Goal: Task Accomplishment & Management: Complete application form

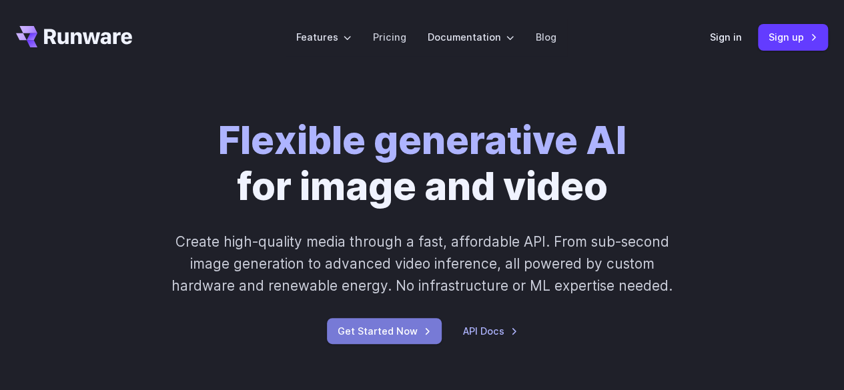
click at [410, 330] on link "Get Started Now" at bounding box center [384, 331] width 115 height 26
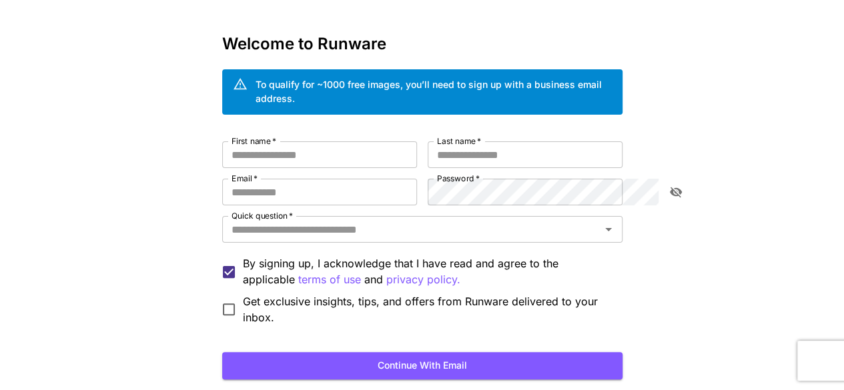
scroll to position [44, 0]
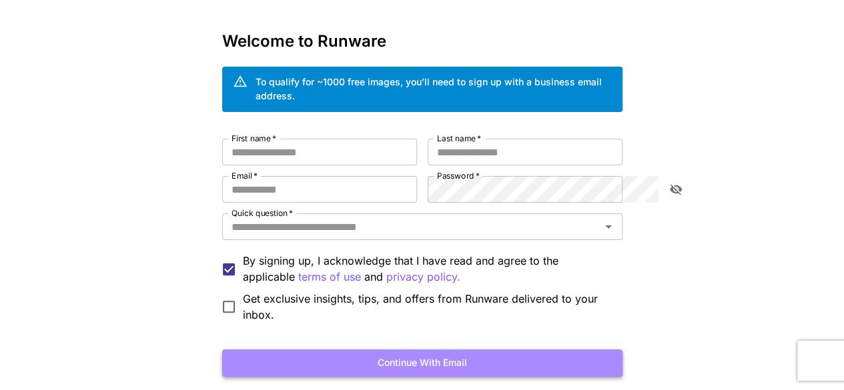
click at [480, 350] on button "Continue with email" at bounding box center [422, 363] width 400 height 27
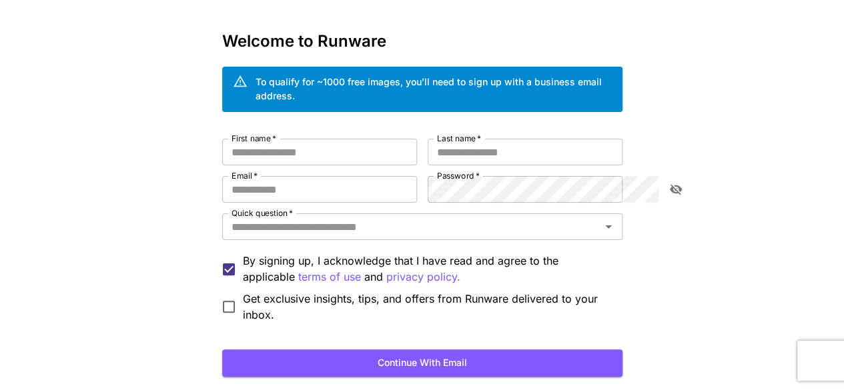
click at [473, 388] on p "Sign in" at bounding box center [469, 396] width 34 height 17
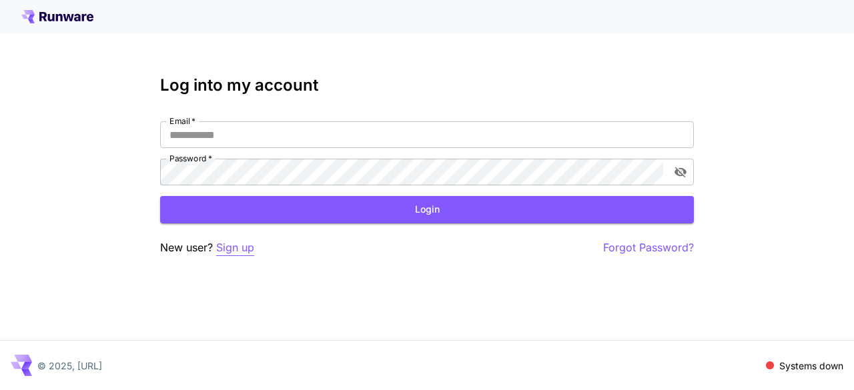
click at [238, 250] on p "Sign up" at bounding box center [235, 248] width 38 height 17
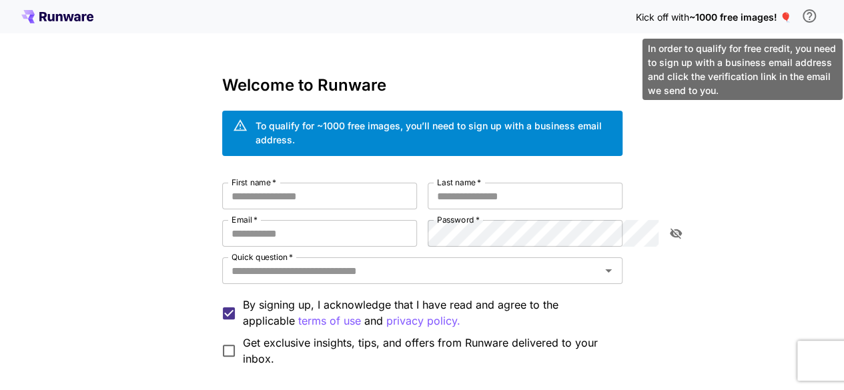
click at [809, 15] on icon "\a In order to qualify for free credit, you need to sign up with a business ema…" at bounding box center [809, 16] width 16 height 16
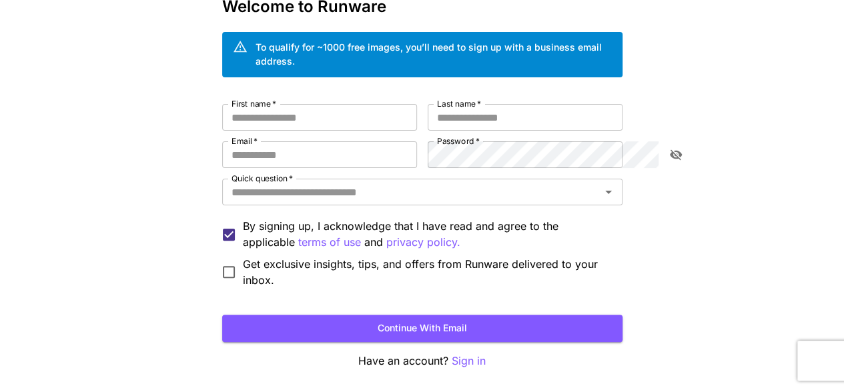
scroll to position [83, 0]
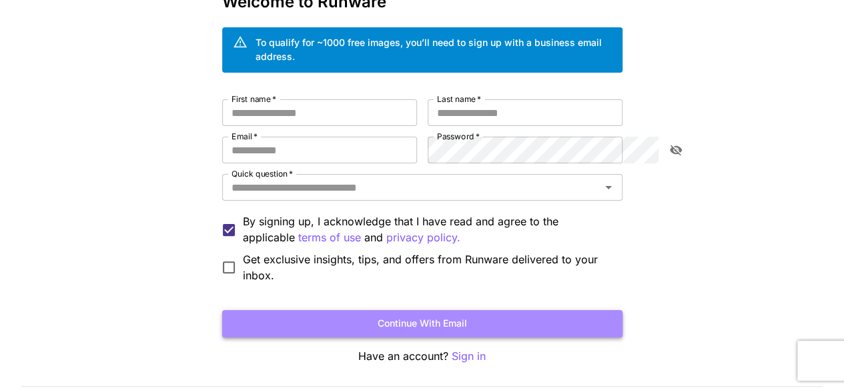
click at [394, 312] on button "Continue with email" at bounding box center [422, 323] width 400 height 27
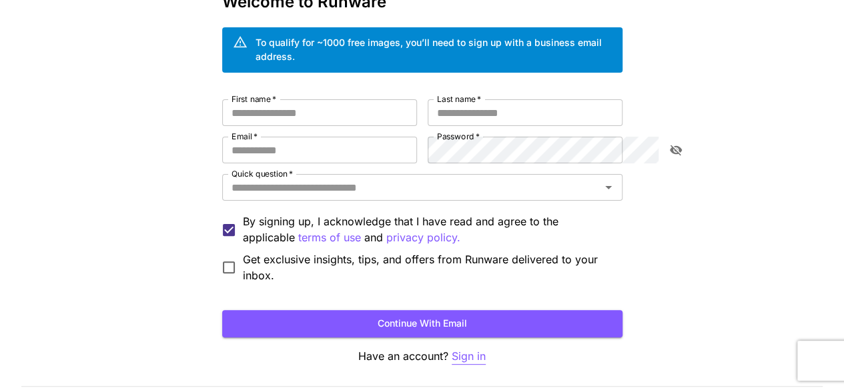
click at [464, 348] on p "Sign in" at bounding box center [469, 356] width 34 height 17
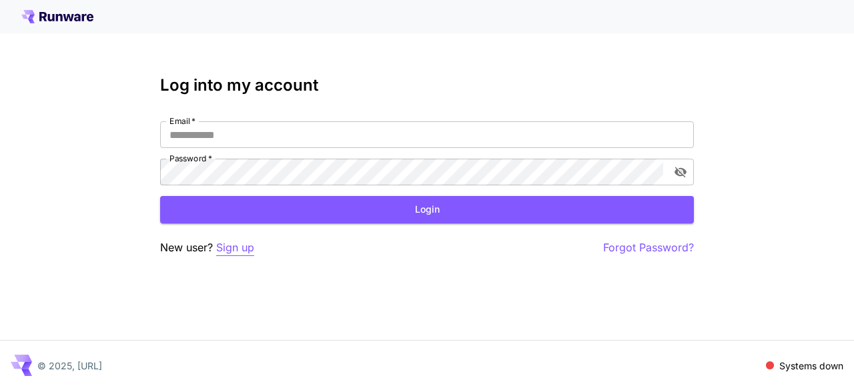
click at [253, 248] on p "Sign up" at bounding box center [235, 248] width 38 height 17
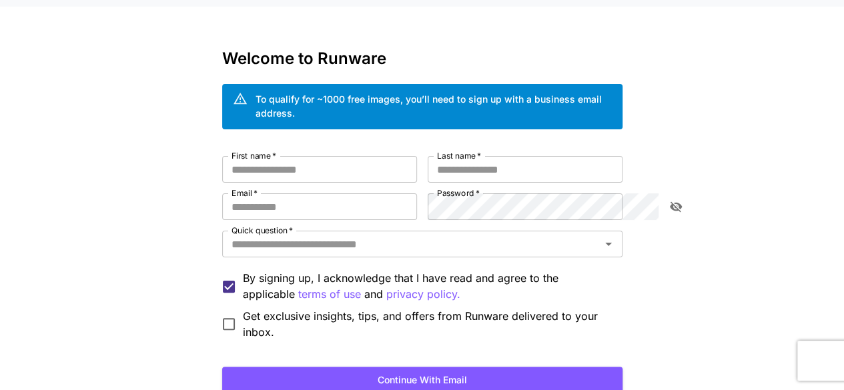
scroll to position [29, 0]
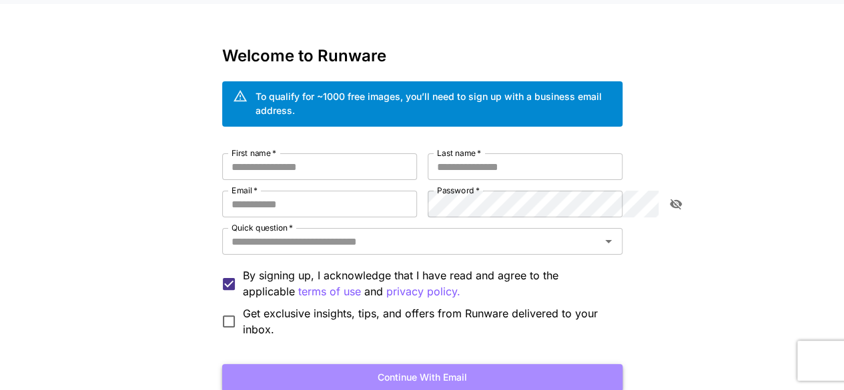
click at [423, 364] on button "Continue with email" at bounding box center [422, 377] width 400 height 27
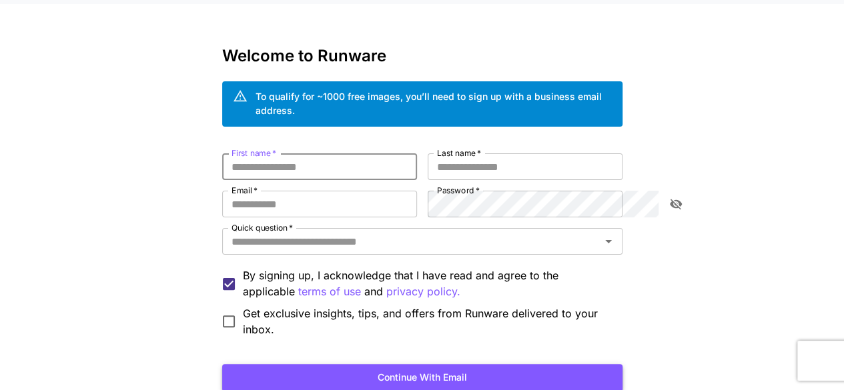
click at [452, 364] on button "Continue with email" at bounding box center [422, 377] width 400 height 27
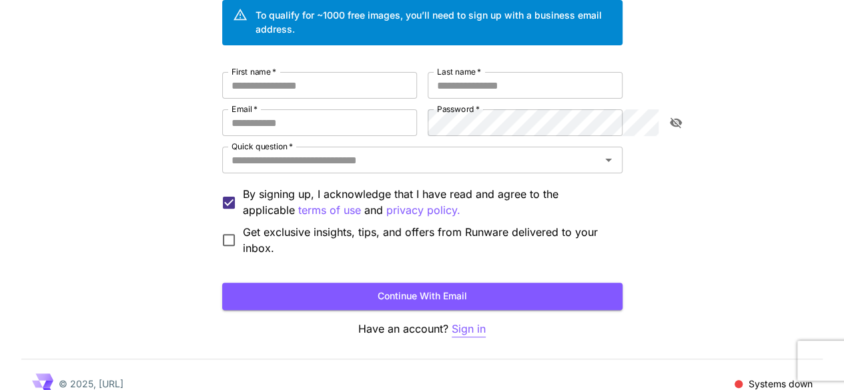
click at [474, 321] on p "Sign in" at bounding box center [469, 329] width 34 height 17
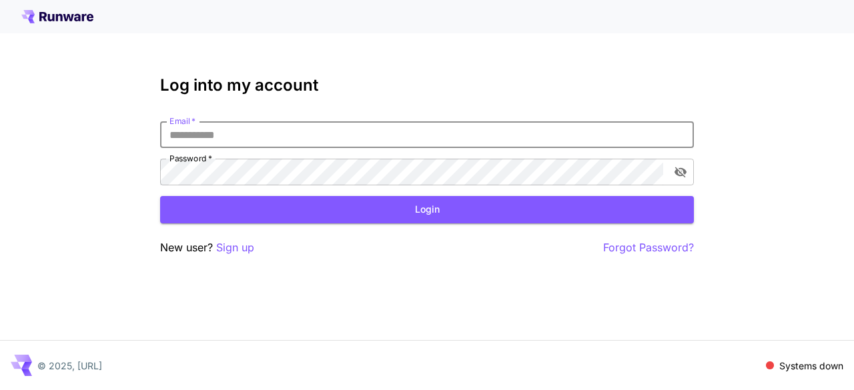
click at [217, 139] on input "Email   *" at bounding box center [427, 134] width 534 height 27
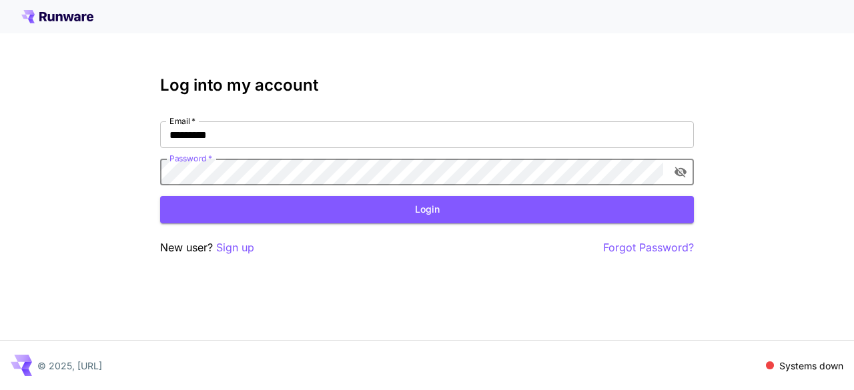
click at [160, 196] on button "Login" at bounding box center [427, 209] width 534 height 27
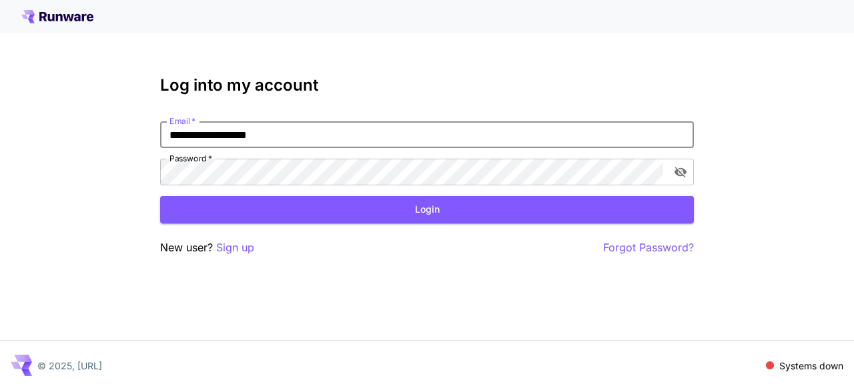
type input "**********"
click button "Login" at bounding box center [427, 209] width 534 height 27
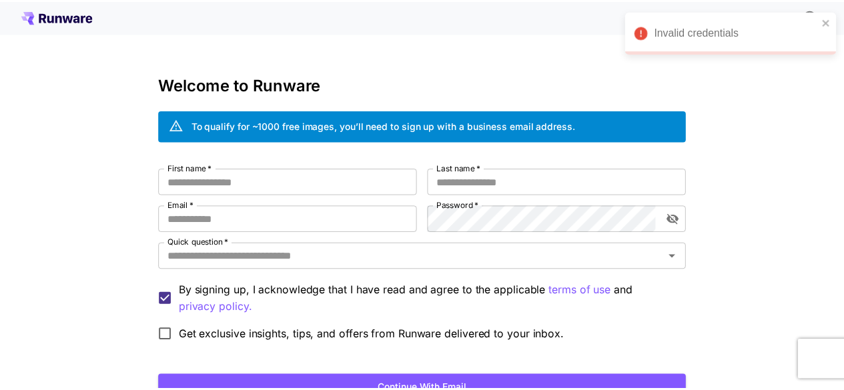
scroll to position [111, 0]
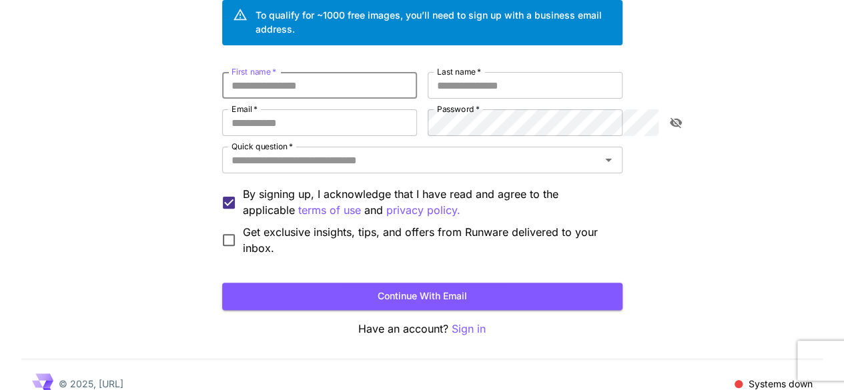
click at [251, 72] on input "First name   *" at bounding box center [319, 85] width 195 height 27
type input "****"
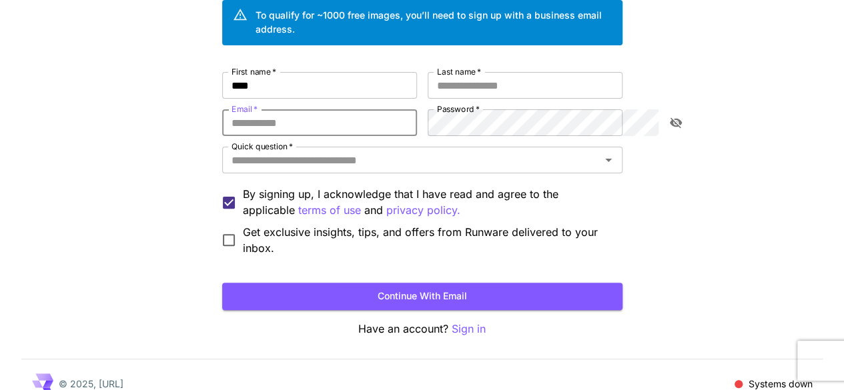
click at [229, 114] on input "Email   *" at bounding box center [319, 122] width 195 height 27
click at [460, 72] on input "Last name   *" at bounding box center [525, 85] width 195 height 27
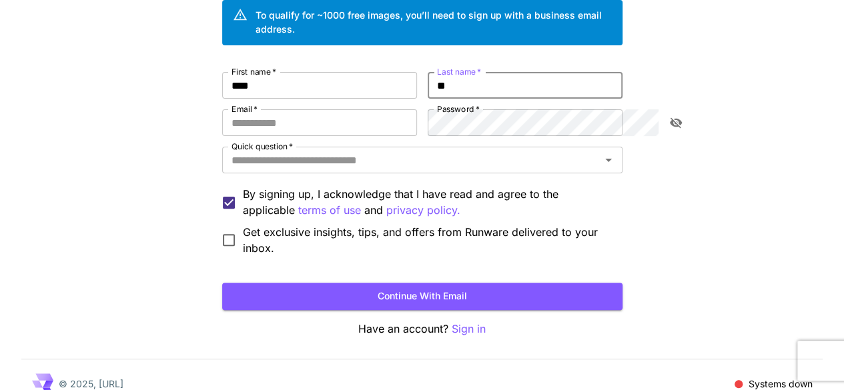
type input "*"
type input "****"
click at [222, 115] on input "Email   *" at bounding box center [319, 122] width 195 height 27
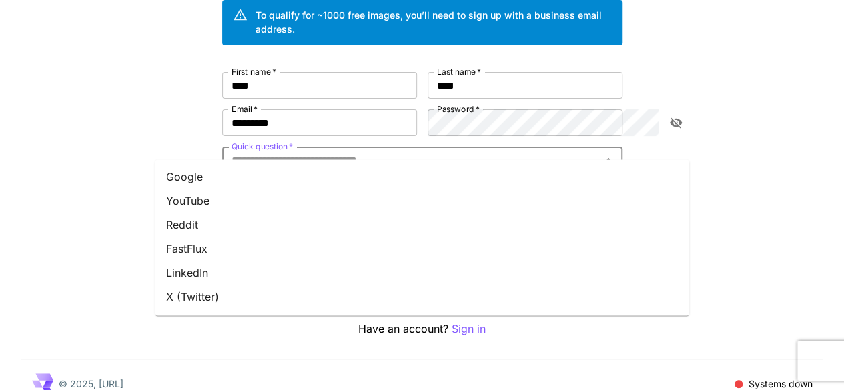
click at [304, 151] on input "Quick question   *" at bounding box center [411, 160] width 370 height 19
click at [242, 209] on li "YouTube" at bounding box center [422, 201] width 534 height 24
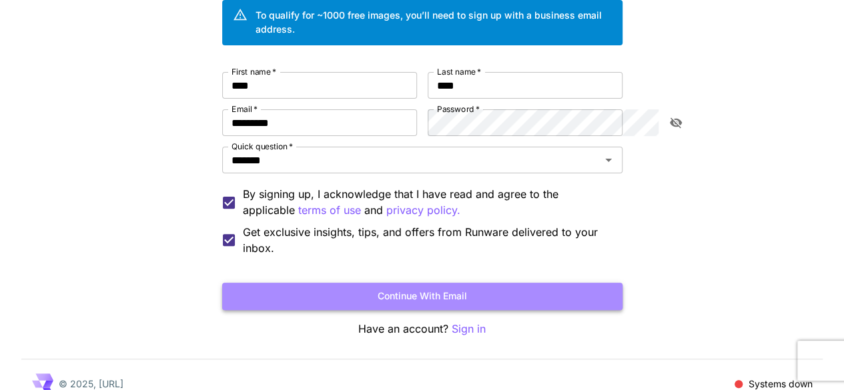
click at [372, 288] on button "Continue with email" at bounding box center [422, 296] width 400 height 27
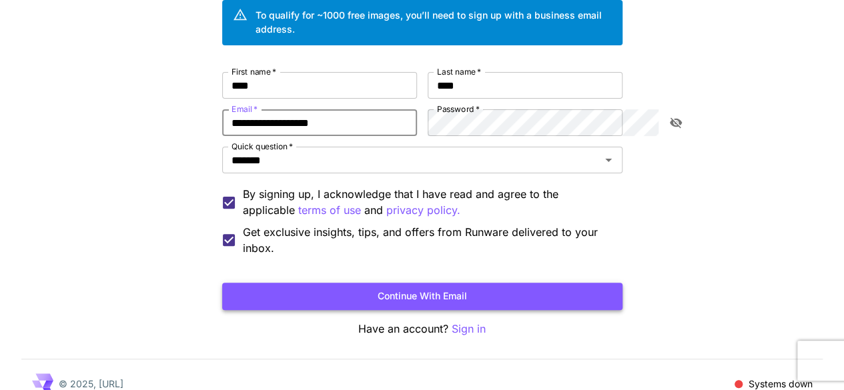
type input "**********"
click at [222, 283] on button "Continue with email" at bounding box center [422, 296] width 400 height 27
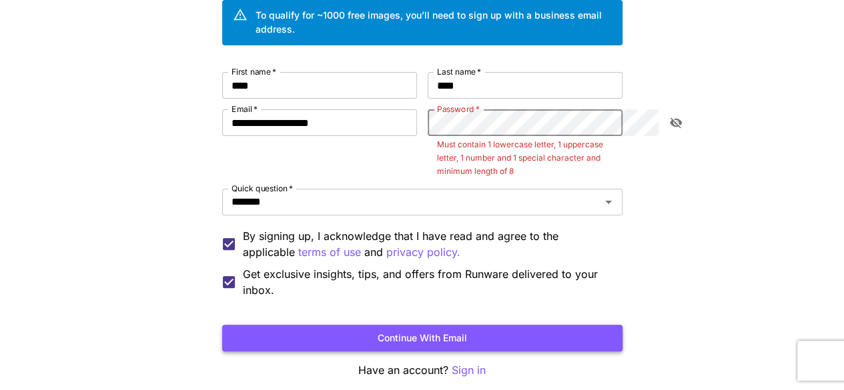
click at [222, 325] on button "Continue with email" at bounding box center [422, 338] width 400 height 27
click at [684, 111] on button "toggle password visibility" at bounding box center [676, 123] width 24 height 24
click at [222, 325] on button "Continue with email" at bounding box center [422, 338] width 400 height 27
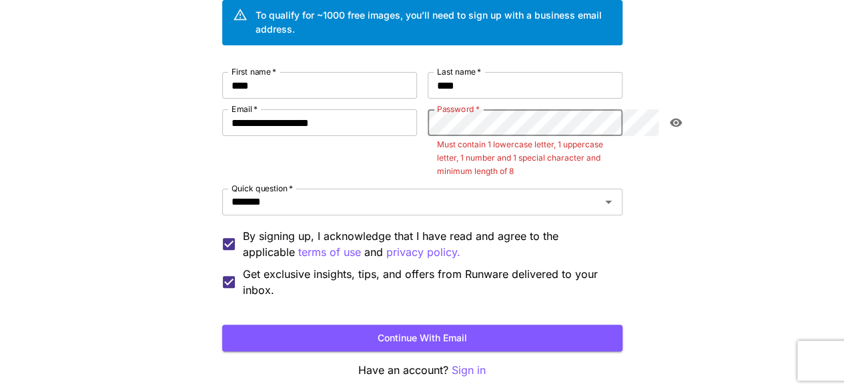
click at [222, 325] on button "Continue with email" at bounding box center [422, 338] width 400 height 27
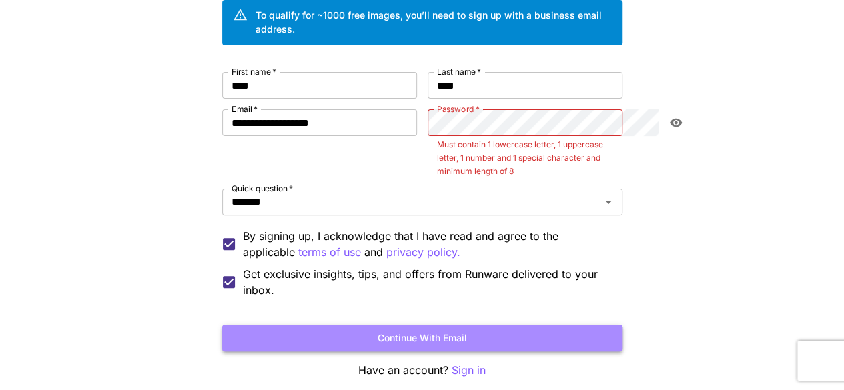
click at [459, 325] on button "Continue with email" at bounding box center [422, 338] width 400 height 27
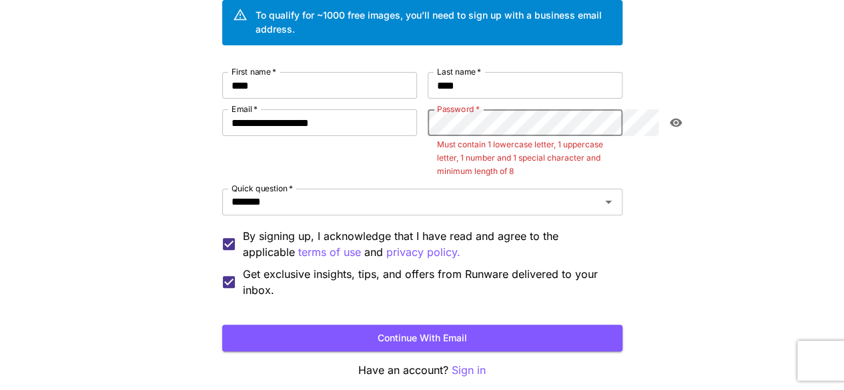
click at [222, 325] on button "Continue with email" at bounding box center [422, 338] width 400 height 27
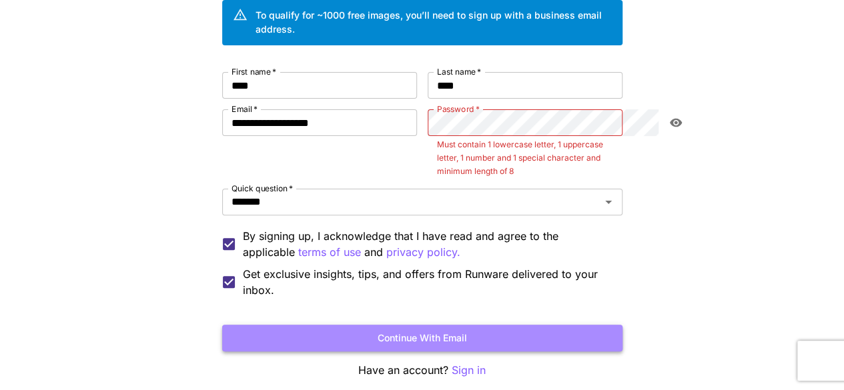
click at [452, 325] on button "Continue with email" at bounding box center [422, 338] width 400 height 27
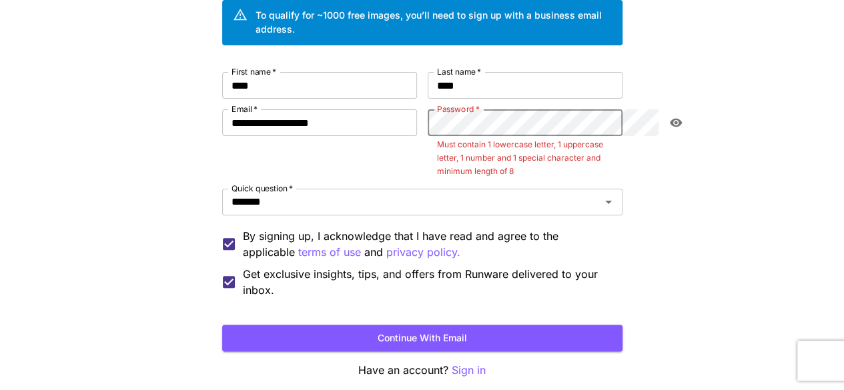
click at [222, 325] on button "Continue with email" at bounding box center [422, 338] width 400 height 27
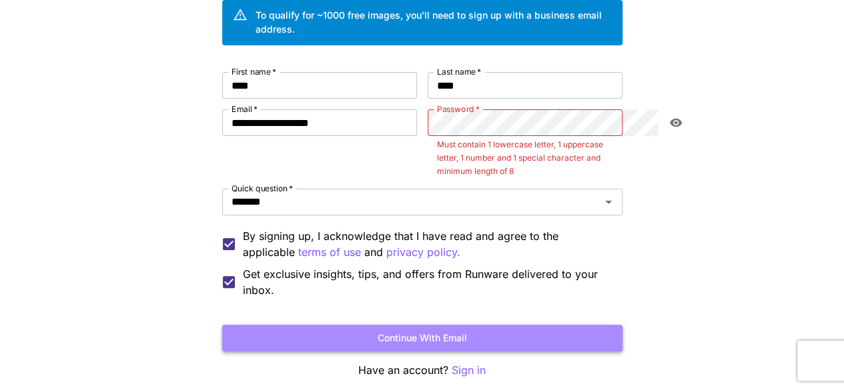
click at [454, 325] on button "Continue with email" at bounding box center [422, 338] width 400 height 27
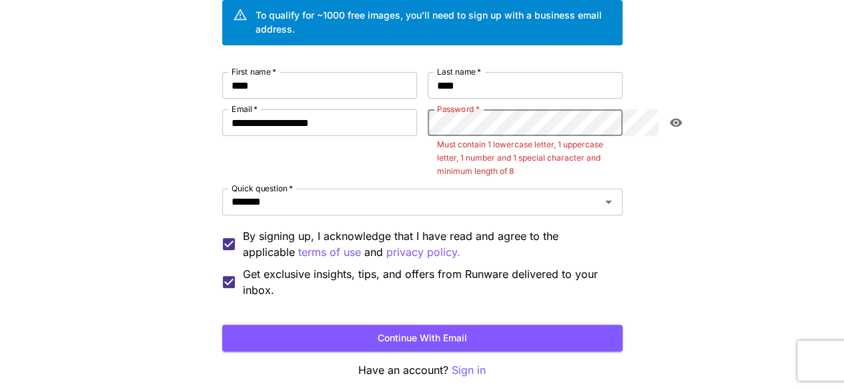
click at [222, 325] on button "Continue with email" at bounding box center [422, 338] width 400 height 27
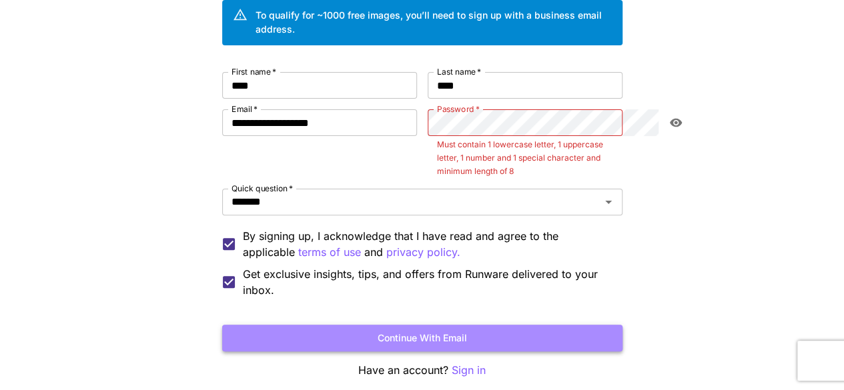
click at [367, 325] on button "Continue with email" at bounding box center [422, 338] width 400 height 27
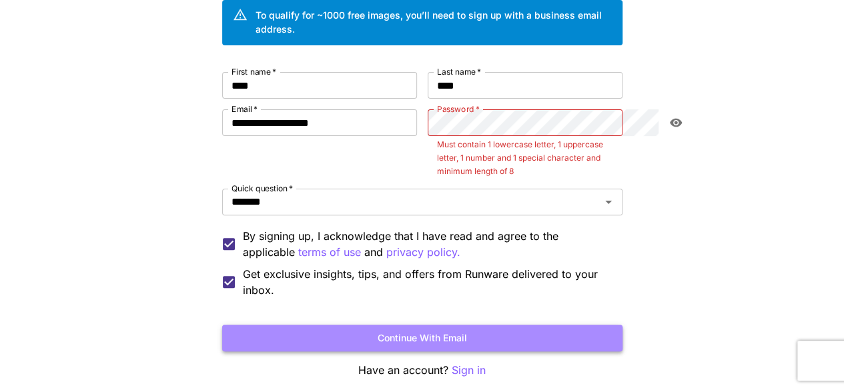
click at [367, 325] on button "Continue with email" at bounding box center [422, 338] width 400 height 27
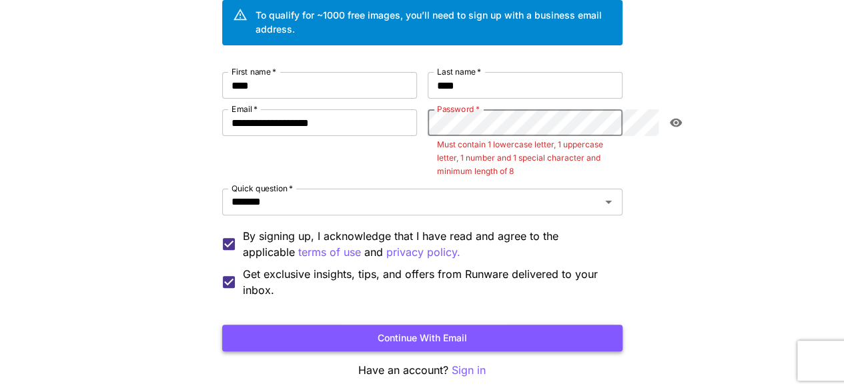
click at [367, 325] on button "Continue with email" at bounding box center [422, 338] width 400 height 27
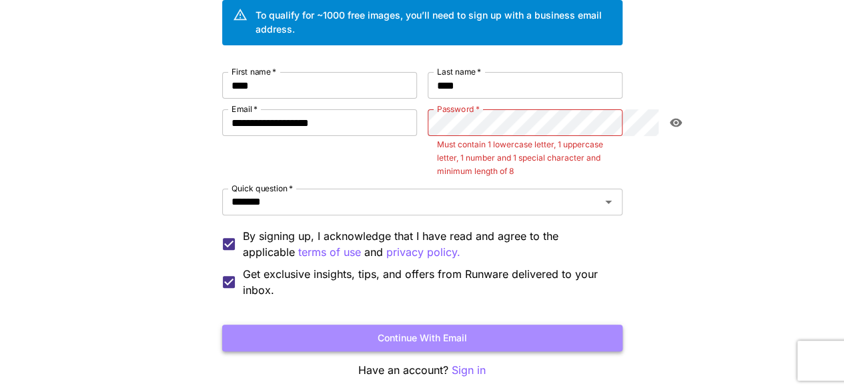
click at [367, 325] on button "Continue with email" at bounding box center [422, 338] width 400 height 27
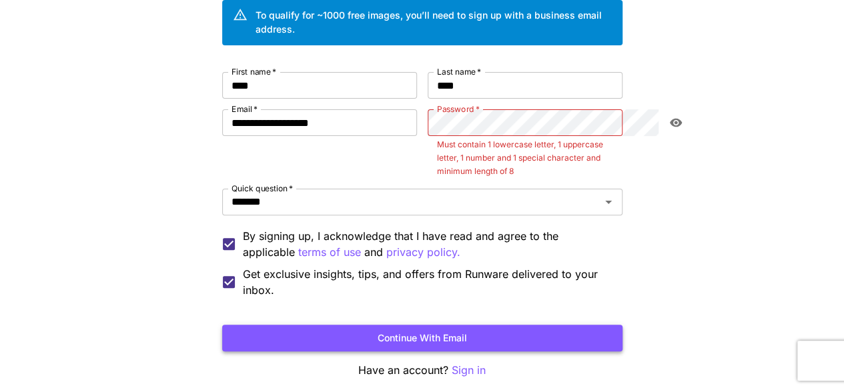
click at [367, 325] on button "Continue with email" at bounding box center [422, 338] width 400 height 27
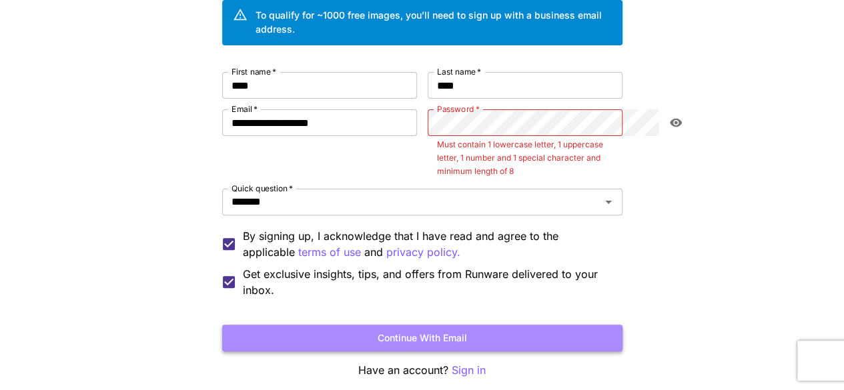
click at [367, 325] on button "Continue with email" at bounding box center [422, 338] width 400 height 27
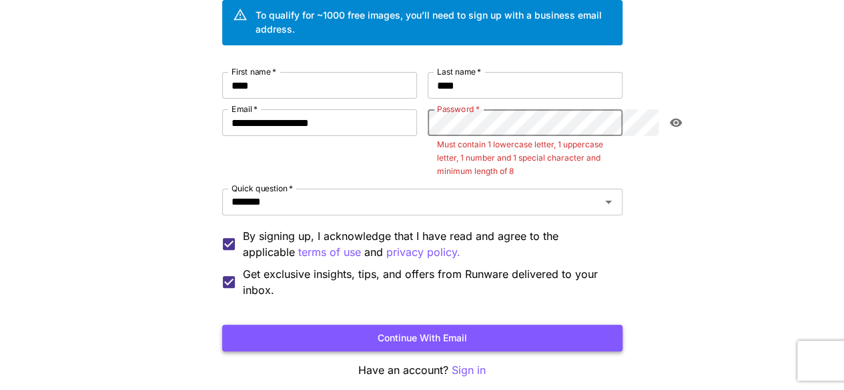
click at [367, 325] on button "Continue with email" at bounding box center [422, 338] width 400 height 27
click at [443, 325] on button "Continue with email" at bounding box center [422, 338] width 400 height 27
click at [222, 325] on button "Continue with email" at bounding box center [422, 338] width 400 height 27
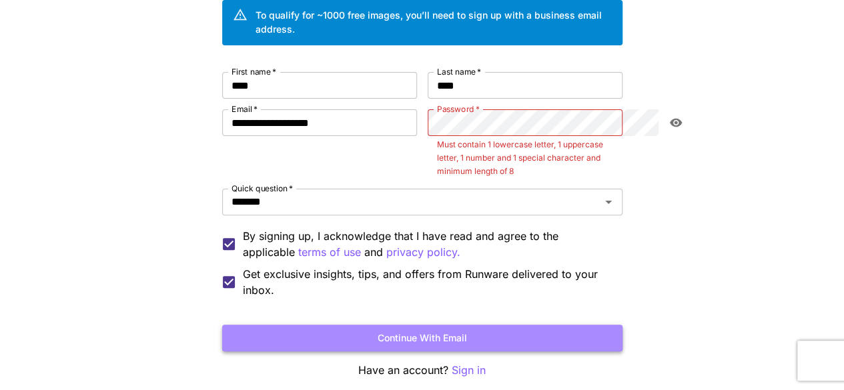
click at [422, 325] on button "Continue with email" at bounding box center [422, 338] width 400 height 27
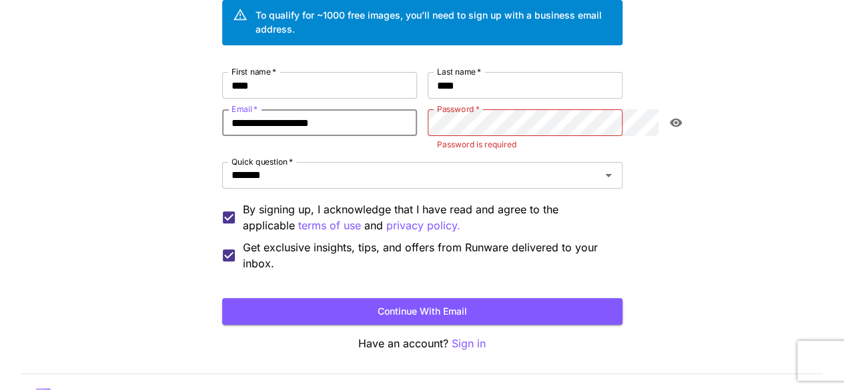
click at [306, 109] on input "**********" at bounding box center [319, 122] width 195 height 27
click at [222, 298] on button "Continue with email" at bounding box center [422, 311] width 400 height 27
click at [529, 138] on p "Password is required" at bounding box center [525, 144] width 176 height 13
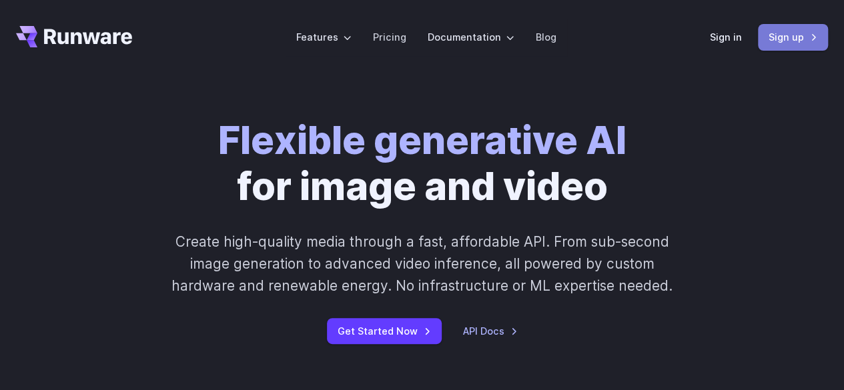
click at [795, 42] on link "Sign up" at bounding box center [793, 37] width 70 height 26
click at [716, 36] on link "Sign in" at bounding box center [726, 36] width 32 height 15
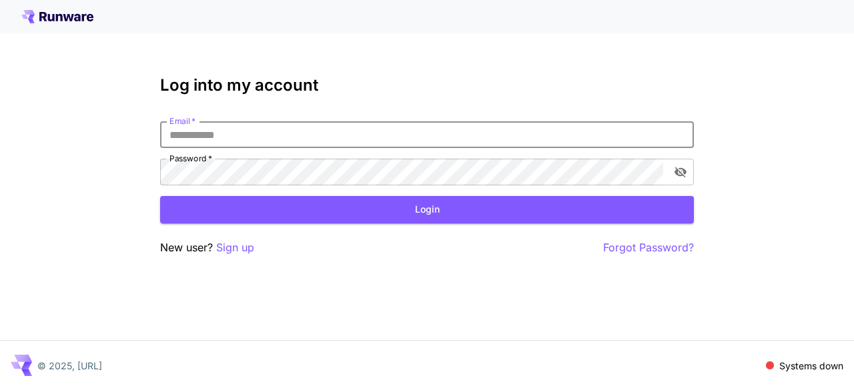
click at [262, 130] on input "Email   *" at bounding box center [427, 134] width 534 height 27
click at [244, 133] on input "*********" at bounding box center [427, 134] width 534 height 27
type input "**********"
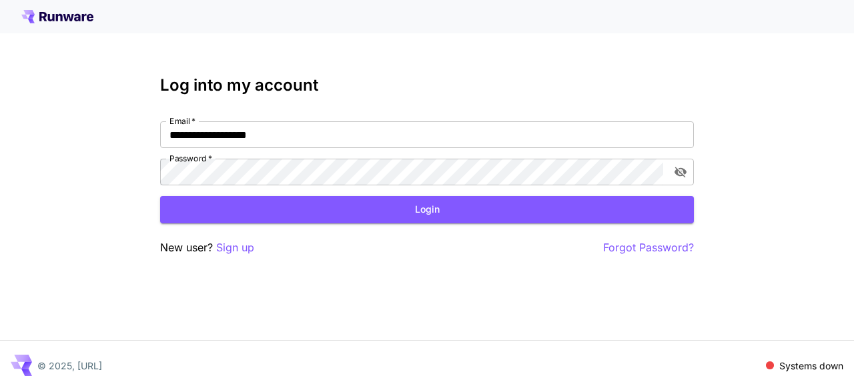
click at [197, 162] on label "Password   *" at bounding box center [190, 158] width 43 height 11
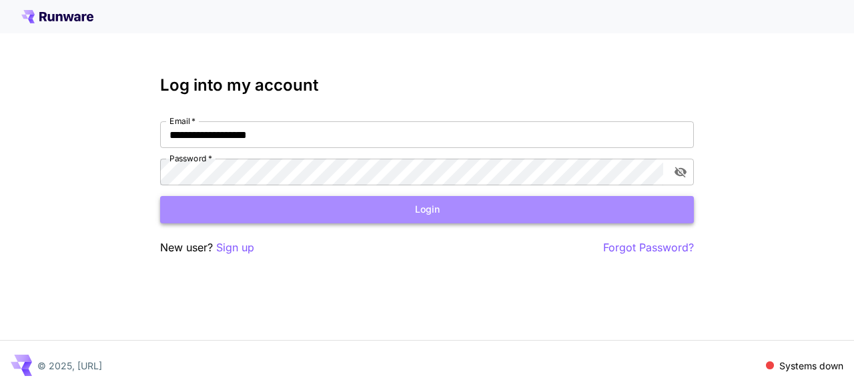
click at [372, 214] on button "Login" at bounding box center [427, 209] width 534 height 27
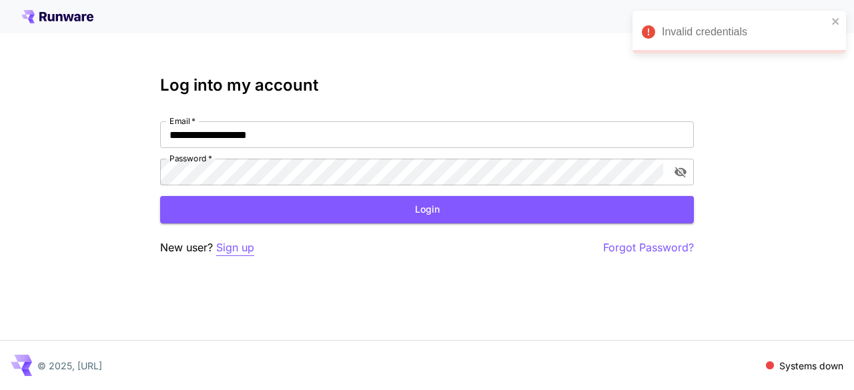
click at [242, 249] on p "Sign up" at bounding box center [235, 248] width 38 height 17
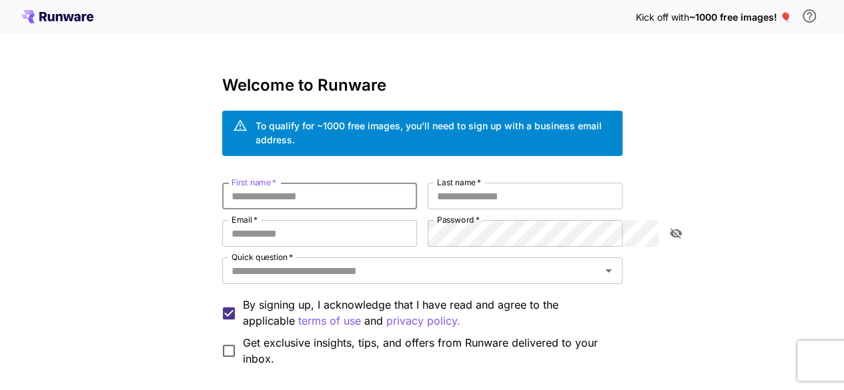
click at [248, 186] on input "First name   *" at bounding box center [319, 196] width 195 height 27
type input "****"
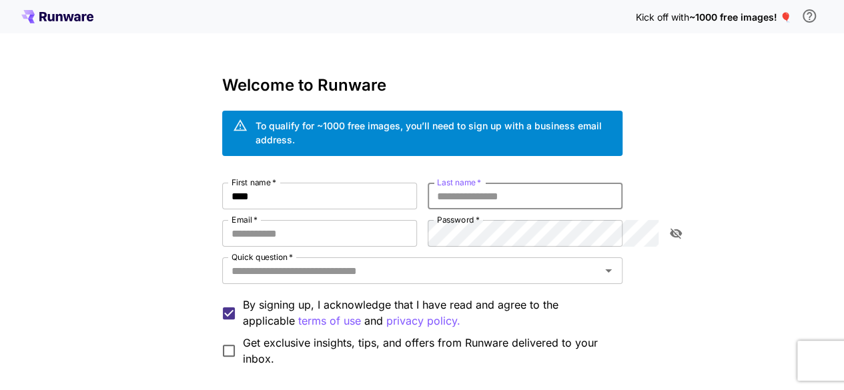
click at [490, 183] on input "Last name   *" at bounding box center [525, 196] width 195 height 27
type input "*****"
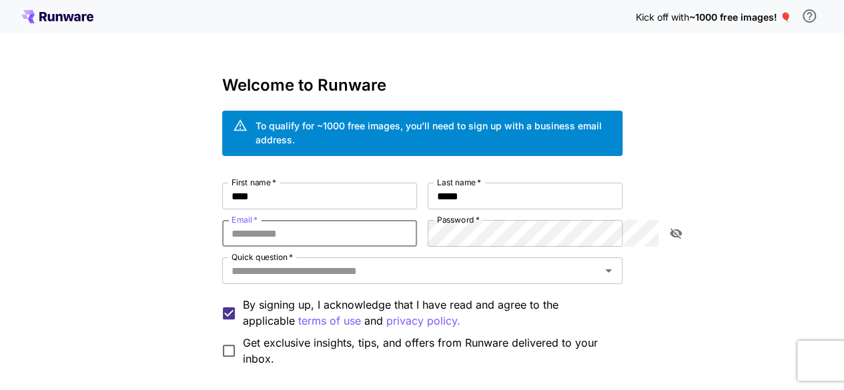
click at [230, 220] on input "Email   *" at bounding box center [319, 233] width 195 height 27
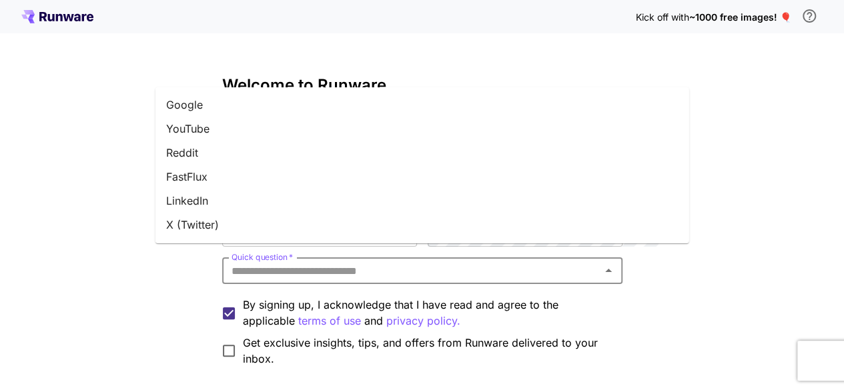
click at [260, 262] on input "Quick question   *" at bounding box center [411, 271] width 370 height 19
click at [177, 135] on li "YouTube" at bounding box center [422, 129] width 534 height 24
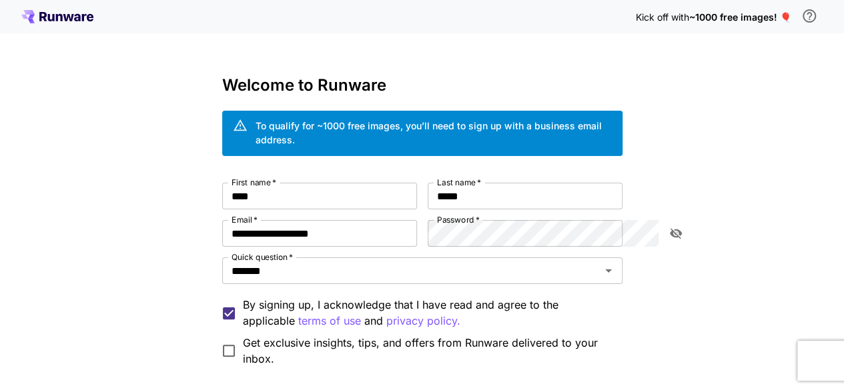
click at [518, 210] on div "**********" at bounding box center [422, 275] width 400 height 184
click at [677, 229] on icon "toggle password visibility" at bounding box center [675, 234] width 12 height 11
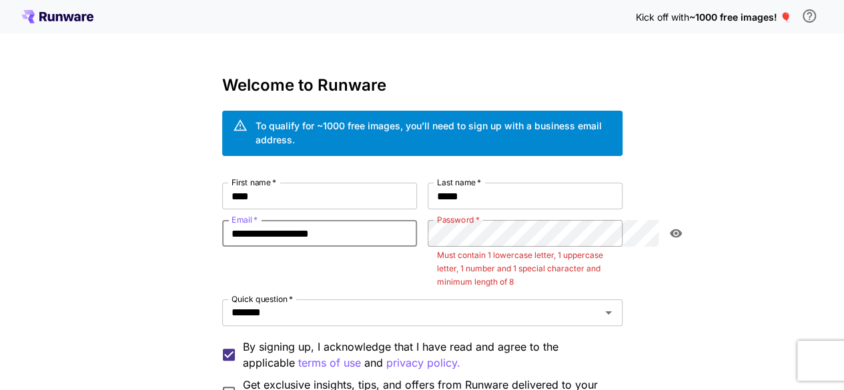
click at [371, 220] on input "**********" at bounding box center [319, 233] width 195 height 27
type input "*"
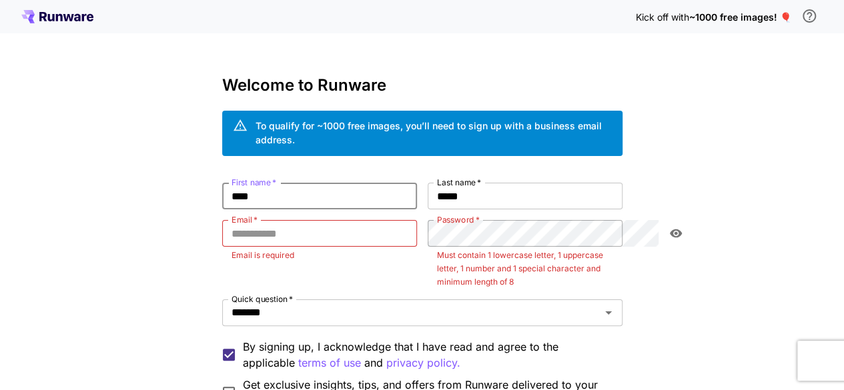
click at [351, 191] on input "****" at bounding box center [319, 196] width 195 height 27
click at [328, 183] on input "****" at bounding box center [319, 196] width 195 height 27
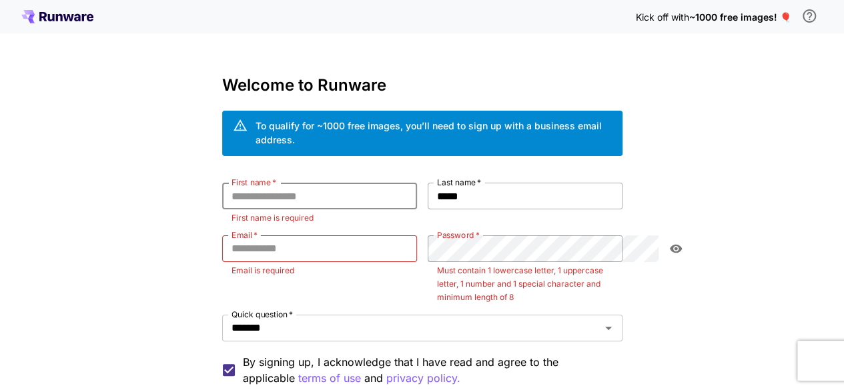
click at [490, 183] on input "*****" at bounding box center [525, 196] width 195 height 27
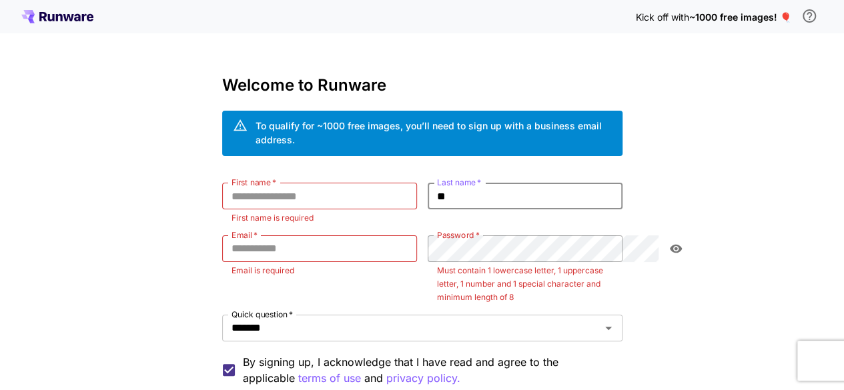
type input "*"
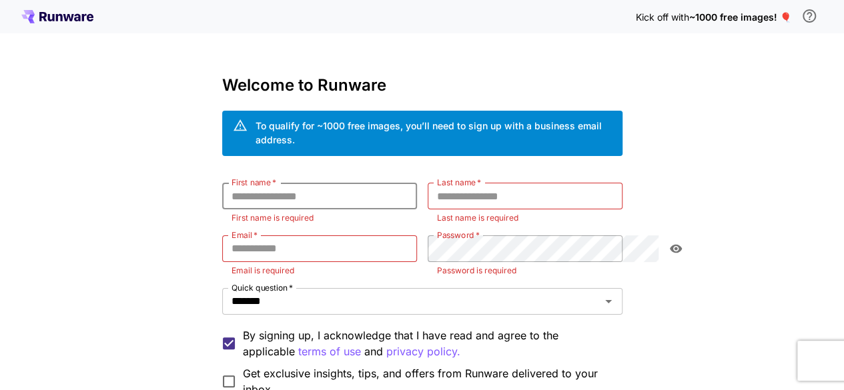
click at [222, 183] on input "First name   *" at bounding box center [319, 196] width 195 height 27
type input "****"
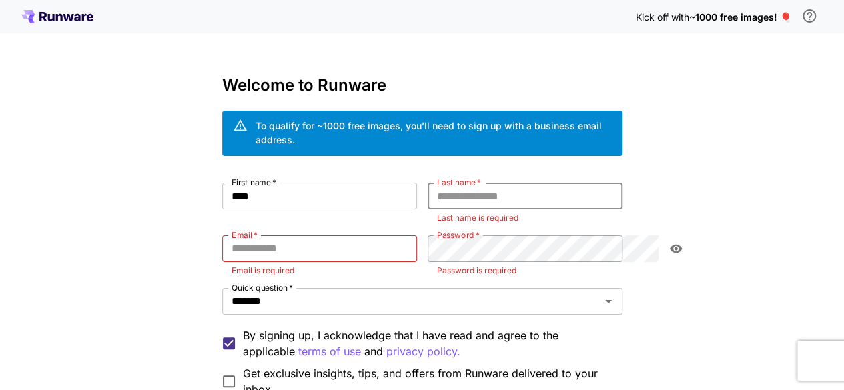
click at [455, 186] on input "Last name   *" at bounding box center [525, 196] width 195 height 27
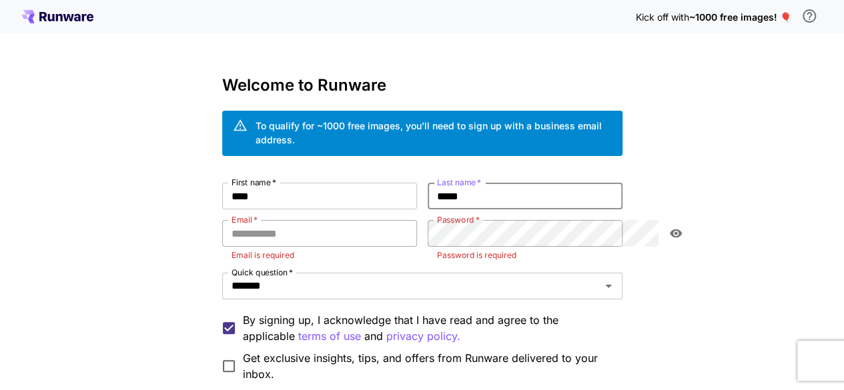
type input "*****"
click at [222, 227] on input "Email   *" at bounding box center [319, 233] width 195 height 27
paste input "**********"
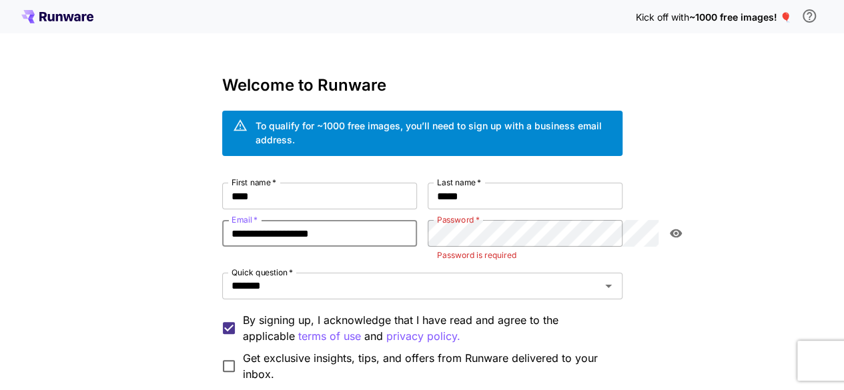
type input "**********"
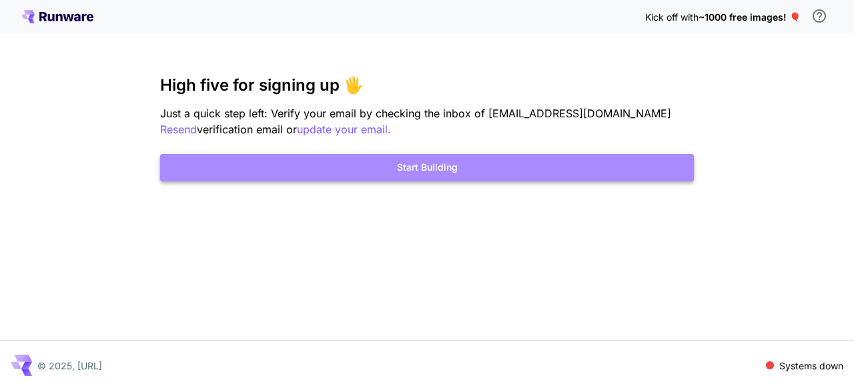
click at [474, 169] on button "Start Building" at bounding box center [427, 167] width 534 height 27
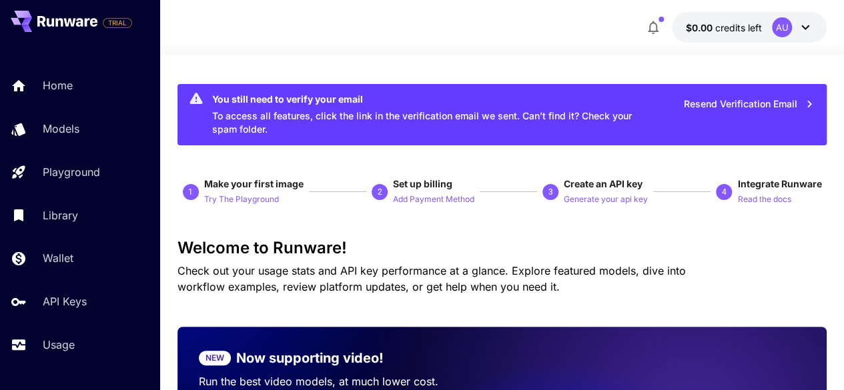
click at [791, 21] on div "AU" at bounding box center [792, 27] width 41 height 20
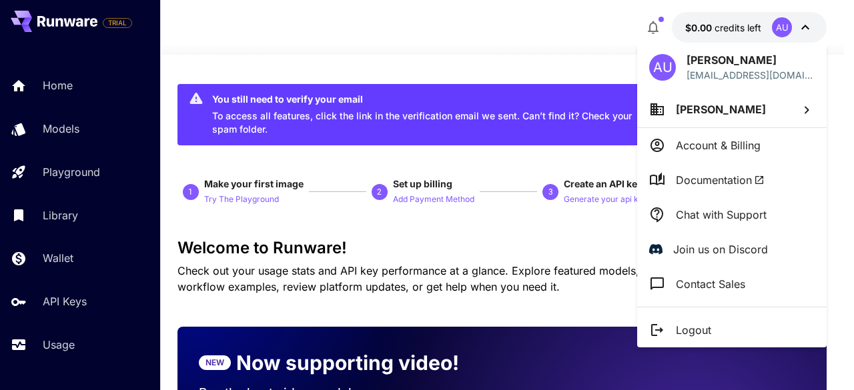
drag, startPoint x: 594, startPoint y: 71, endPoint x: 728, endPoint y: 29, distance: 140.7
click at [728, 29] on div at bounding box center [427, 195] width 854 height 390
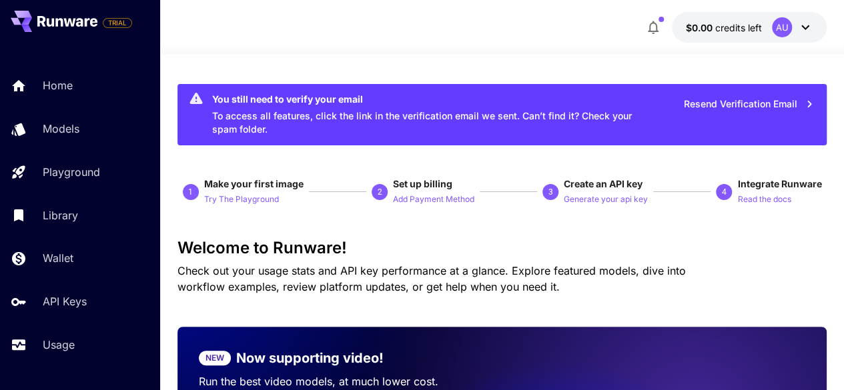
click at [728, 29] on span "credits left" at bounding box center [738, 27] width 47 height 11
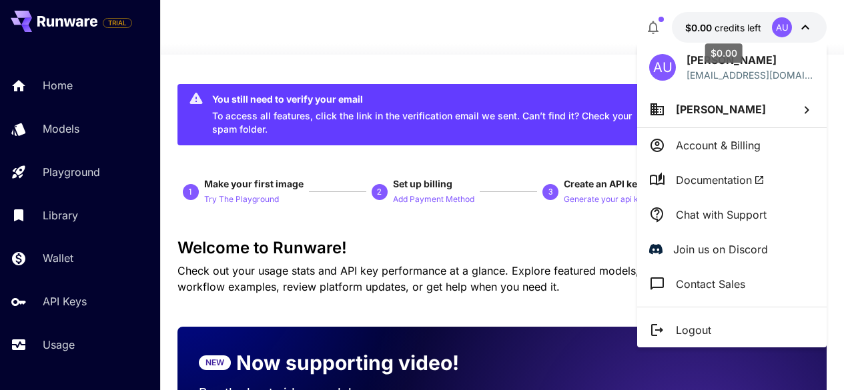
click at [728, 29] on div at bounding box center [427, 195] width 854 height 390
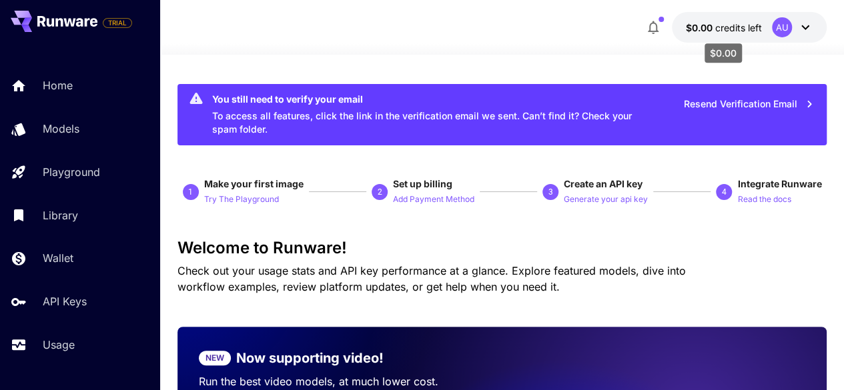
click at [728, 29] on span "credits left" at bounding box center [738, 27] width 47 height 11
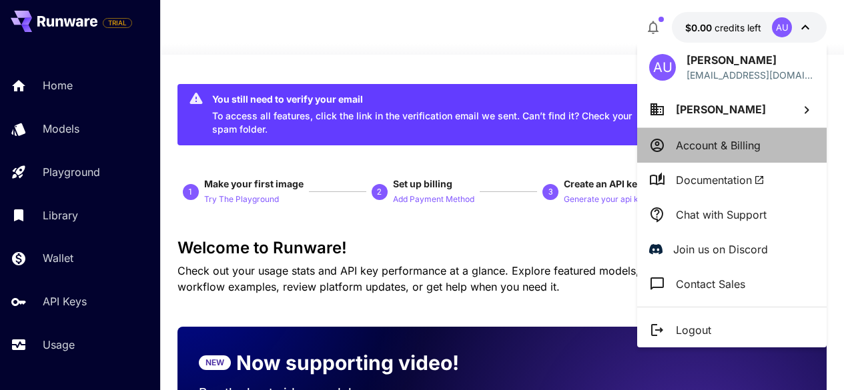
click at [684, 147] on p "Account & Billing" at bounding box center [718, 145] width 85 height 16
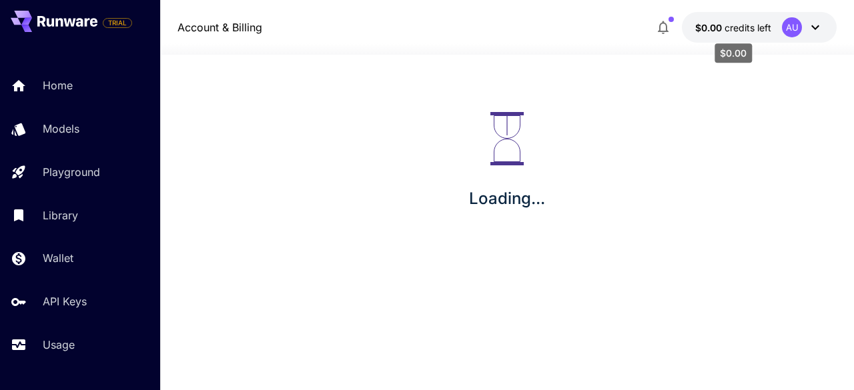
click at [741, 21] on p "$0.00 credits left" at bounding box center [733, 28] width 76 height 14
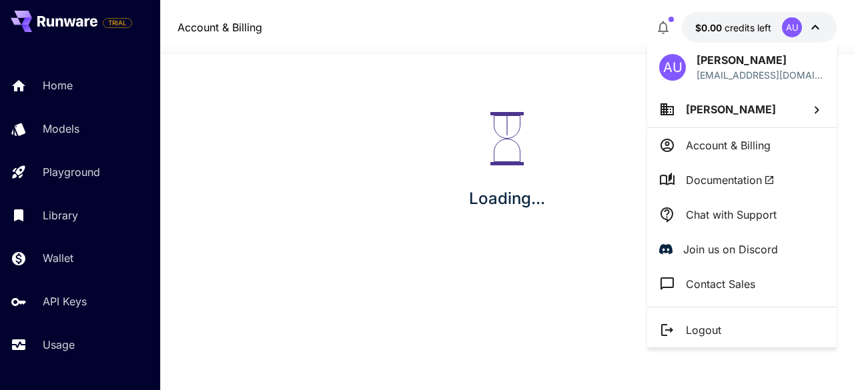
click at [691, 111] on span "[PERSON_NAME]" at bounding box center [731, 109] width 90 height 13
